Goal: Complete application form

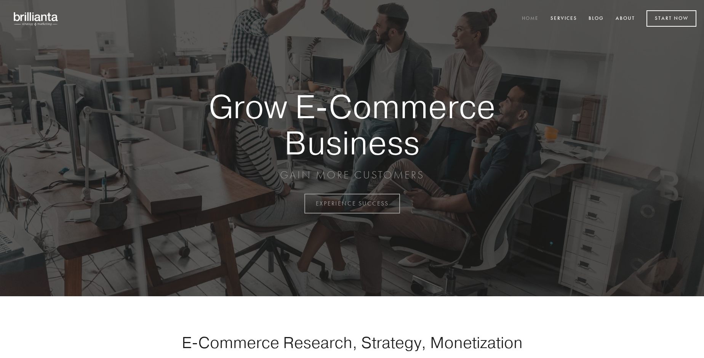
scroll to position [1997, 0]
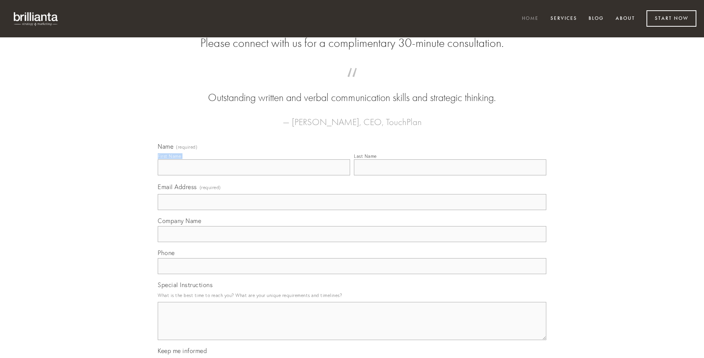
type input "[PERSON_NAME]"
click at [450, 175] on input "Last Name" at bounding box center [450, 167] width 192 height 16
type input "[PERSON_NAME]"
click at [352, 210] on input "Email Address (required)" at bounding box center [352, 202] width 389 height 16
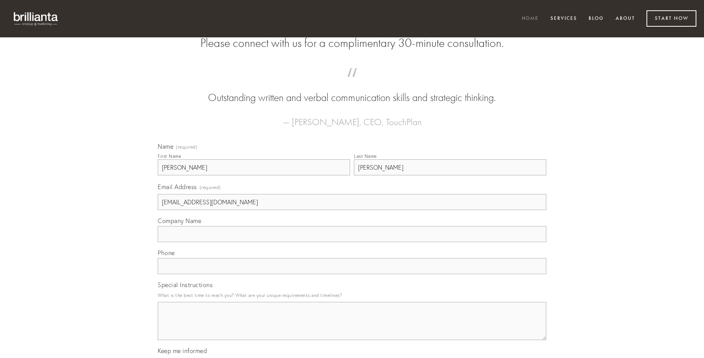
type input "[EMAIL_ADDRESS][DOMAIN_NAME]"
click at [352, 242] on input "Company Name" at bounding box center [352, 234] width 389 height 16
type input "ambulo"
click at [352, 274] on input "text" at bounding box center [352, 266] width 389 height 16
click at [352, 328] on textarea "Special Instructions" at bounding box center [352, 321] width 389 height 38
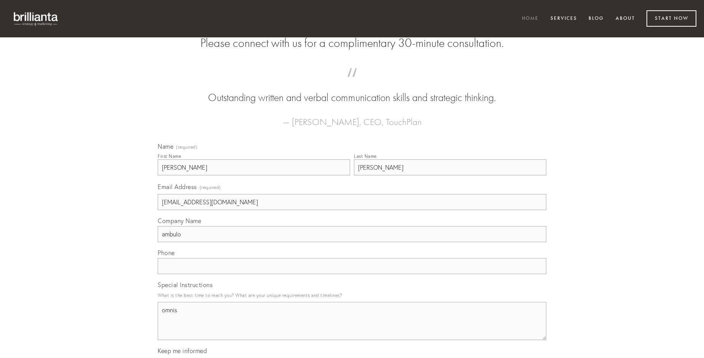
type textarea "omnis"
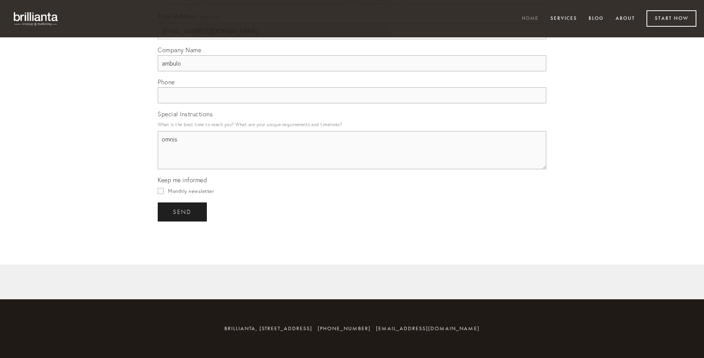
click at [183, 211] on span "send" at bounding box center [182, 211] width 19 height 7
